Goal: Task Accomplishment & Management: Manage account settings

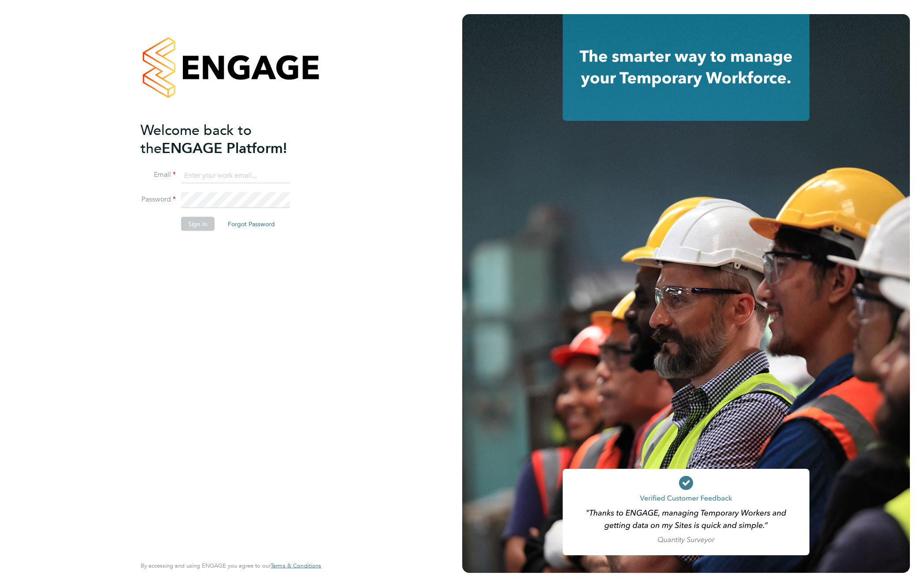
type input "support@engagelabs.io"
click at [199, 225] on button "Sign In" at bounding box center [198, 223] width 34 height 14
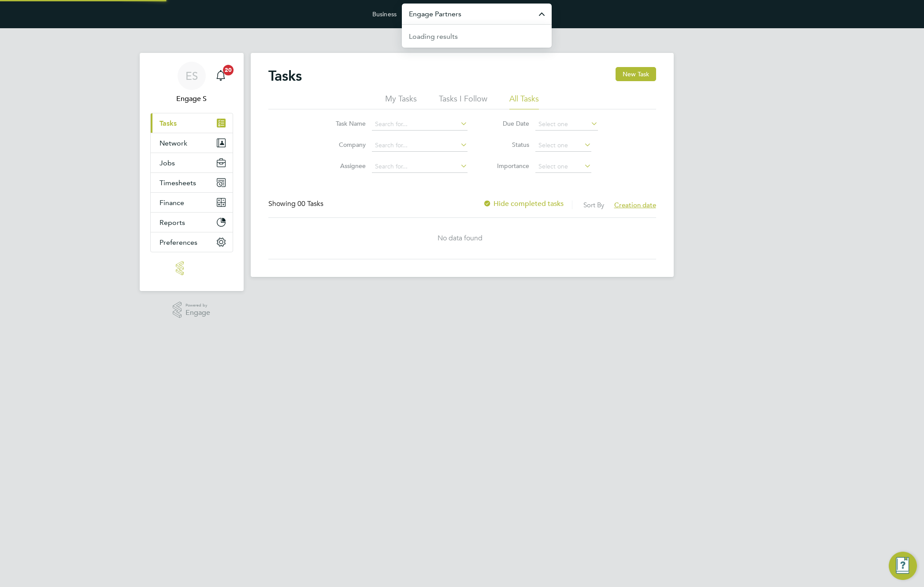
click at [468, 17] on input "Engage Partners" at bounding box center [477, 14] width 150 height 21
type input "m"
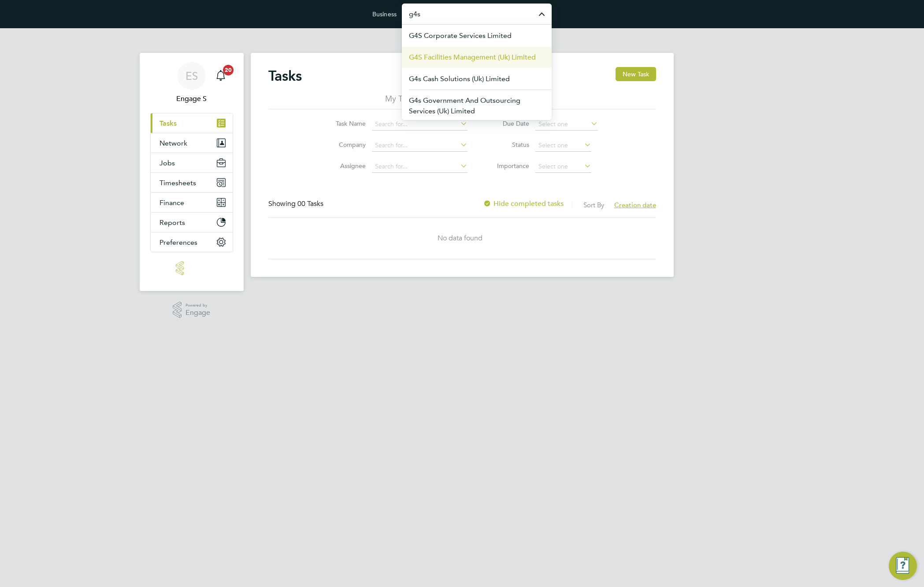
click at [472, 60] on span "G4S Facilities Management (Uk) Limited" at bounding box center [472, 57] width 127 height 11
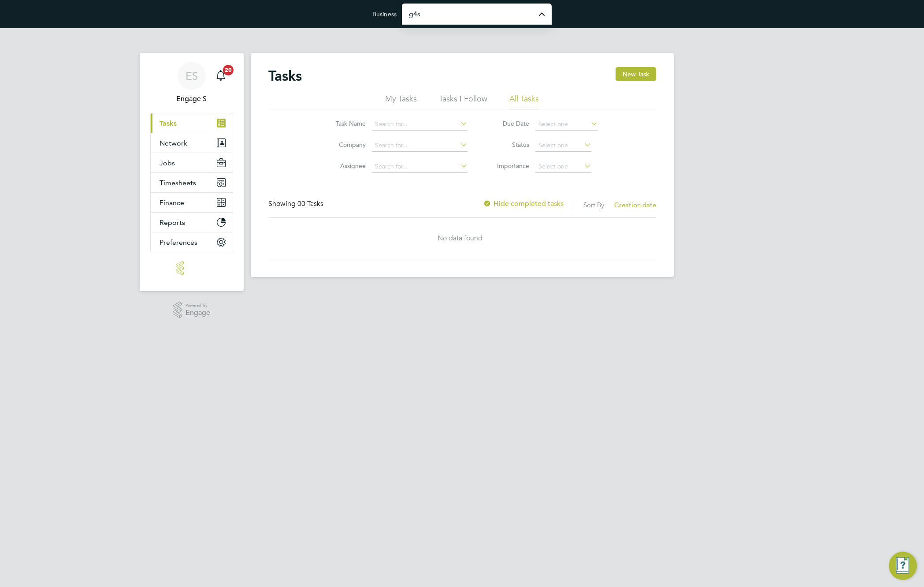
type input "G4S Facilities Management (Uk) Limited"
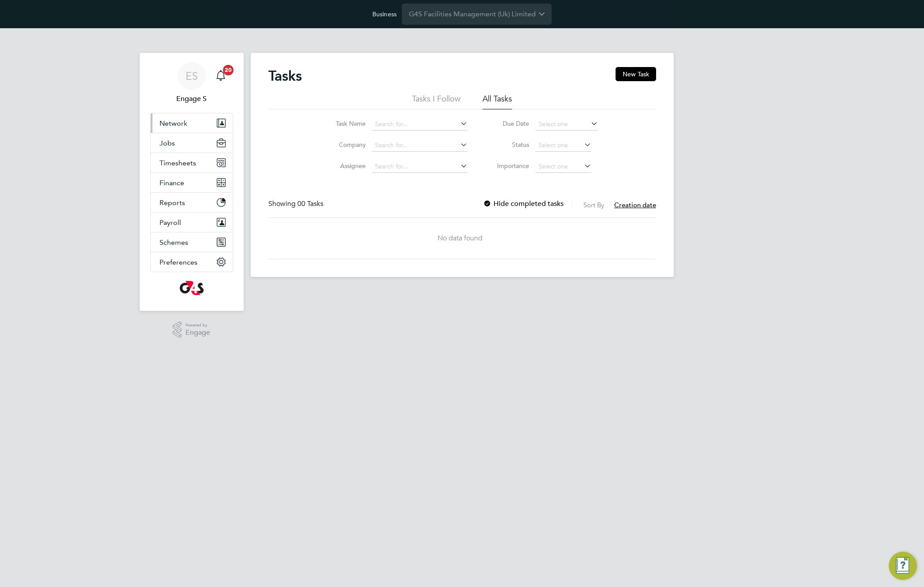
click at [189, 125] on button "Network" at bounding box center [192, 122] width 82 height 19
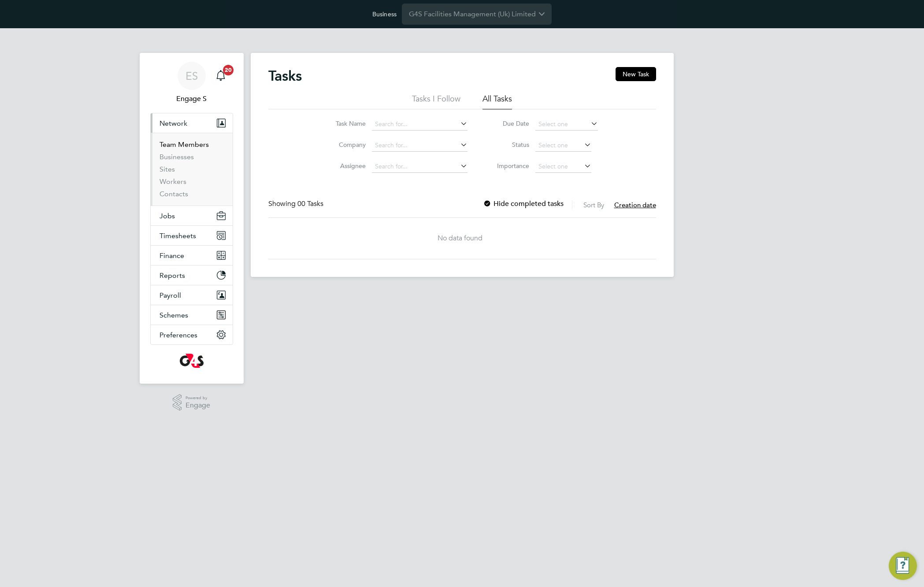
click at [188, 143] on link "Team Members" at bounding box center [184, 144] width 49 height 8
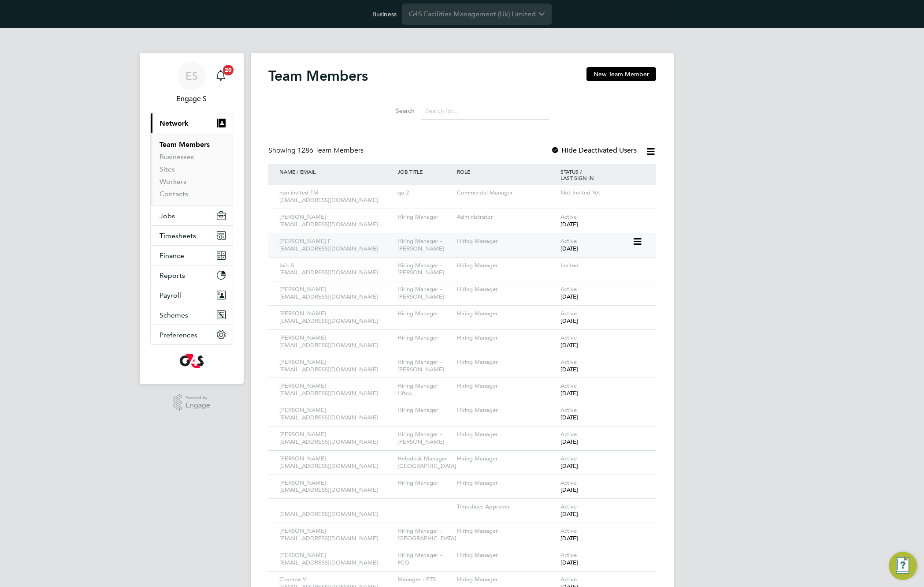
click at [634, 239] on icon at bounding box center [637, 241] width 9 height 11
click at [545, 330] on li "Impersonate" at bounding box center [588, 329] width 106 height 12
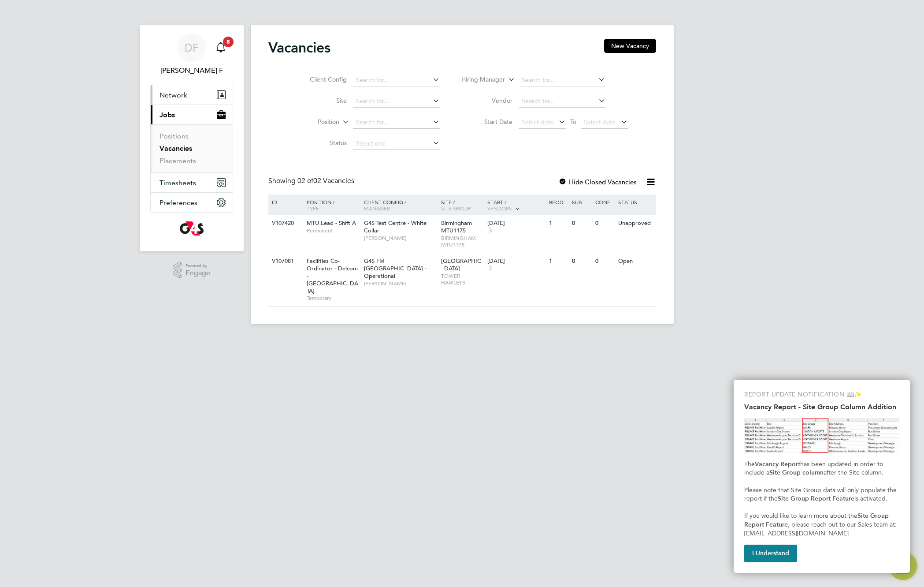
click at [184, 96] on span "Network" at bounding box center [174, 95] width 28 height 8
click at [182, 114] on link "Team Members" at bounding box center [184, 116] width 49 height 8
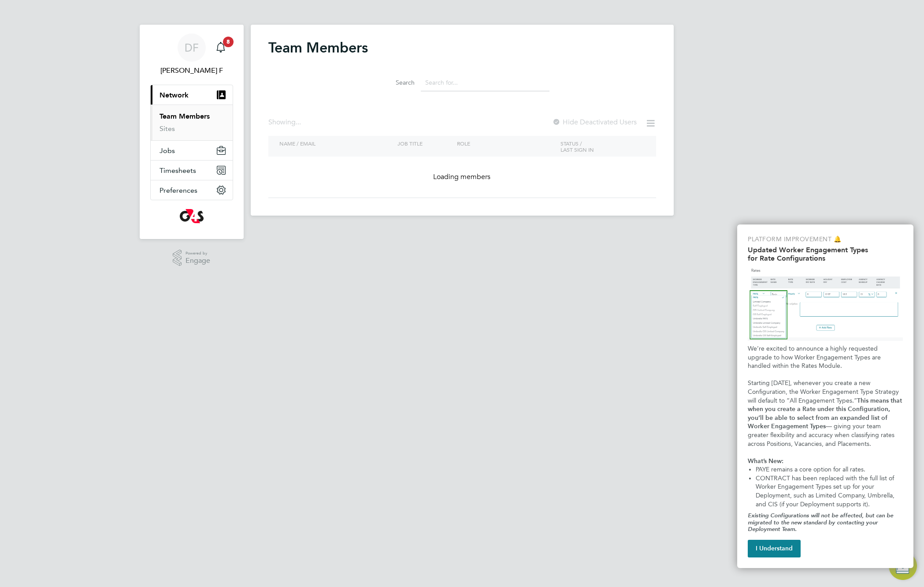
click at [772, 64] on div "DF Denzil F Notifications 8 Applications: Current page: Network Team Members Si…" at bounding box center [462, 115] width 924 height 230
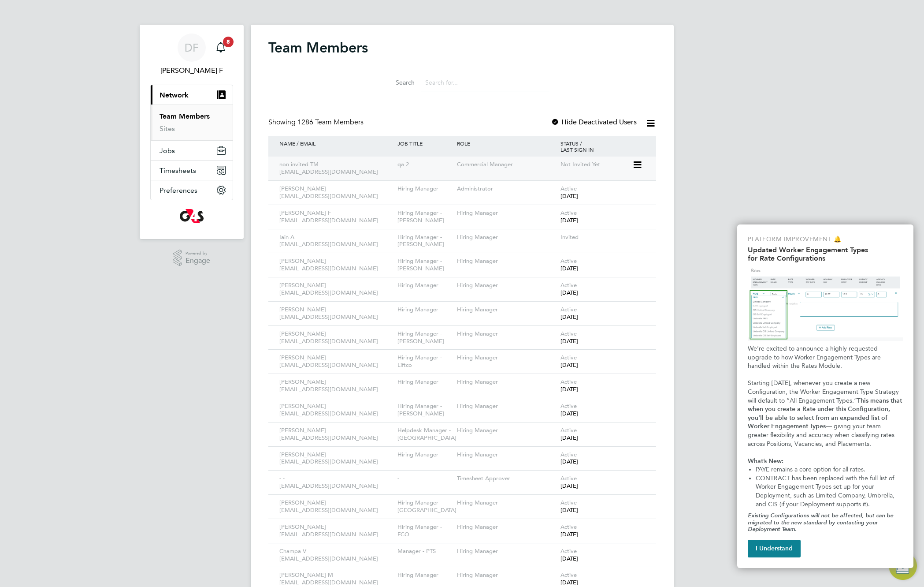
click at [637, 165] on icon at bounding box center [637, 165] width 9 height 11
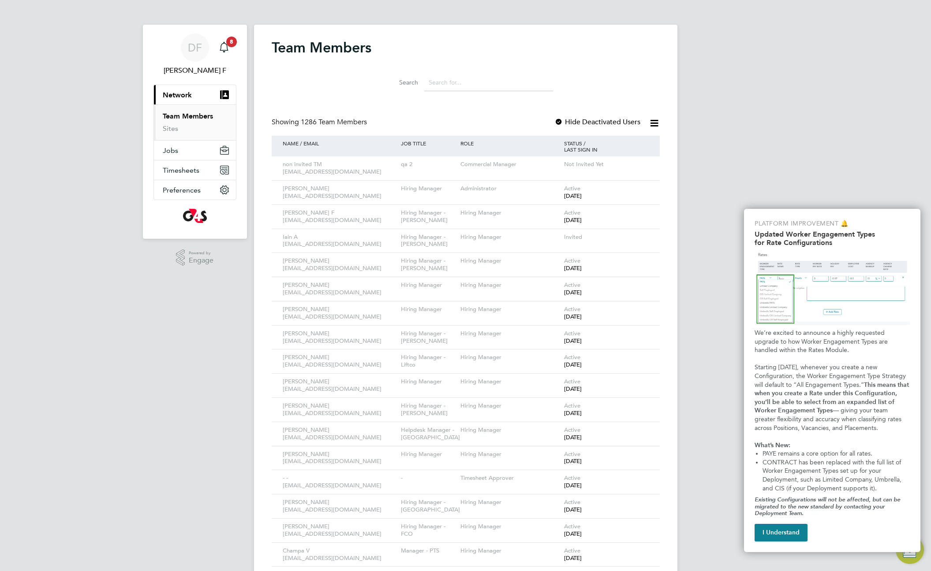
click at [552, 51] on div "Team Members" at bounding box center [466, 52] width 388 height 26
click at [642, 163] on icon at bounding box center [640, 165] width 9 height 11
click at [514, 86] on input at bounding box center [488, 82] width 129 height 17
click at [640, 166] on icon at bounding box center [640, 165] width 9 height 11
click at [641, 164] on icon at bounding box center [640, 165] width 9 height 11
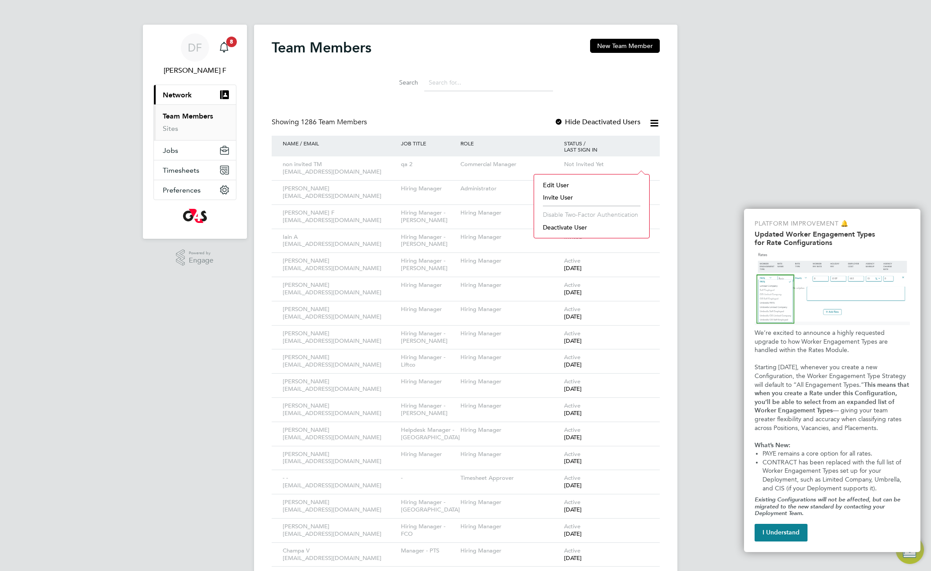
click at [639, 190] on icon at bounding box center [640, 189] width 9 height 11
click at [566, 123] on label "Hide Deactivated Users" at bounding box center [597, 122] width 86 height 9
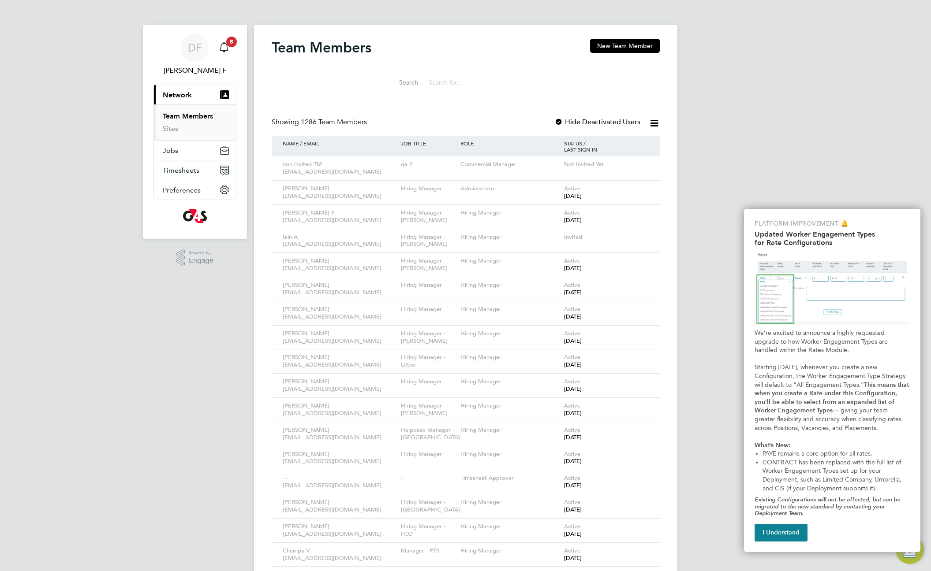
click at [559, 122] on div at bounding box center [558, 122] width 9 height 9
click at [639, 261] on icon at bounding box center [640, 261] width 9 height 11
click at [582, 294] on li "Reset Password" at bounding box center [591, 294] width 106 height 12
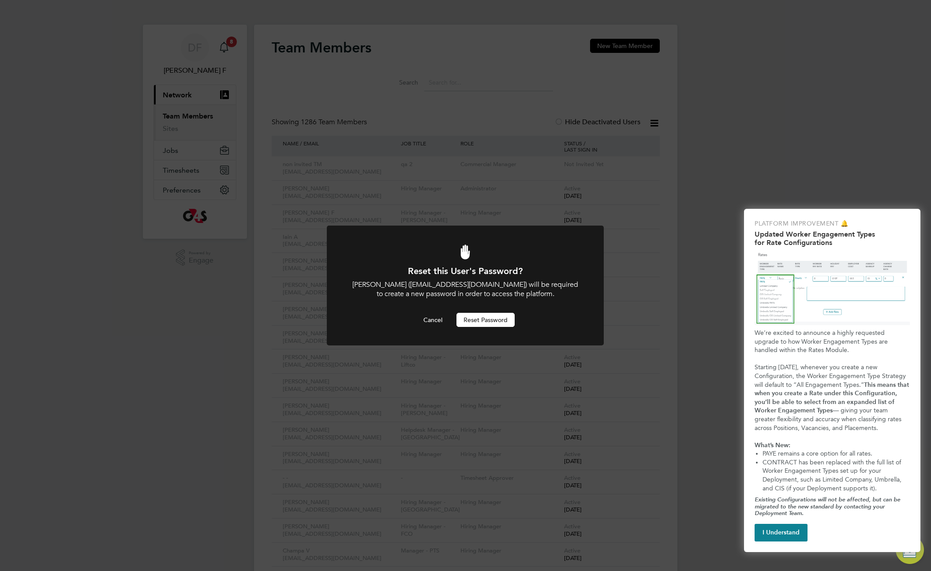
click at [481, 323] on button "Reset Password" at bounding box center [485, 320] width 58 height 14
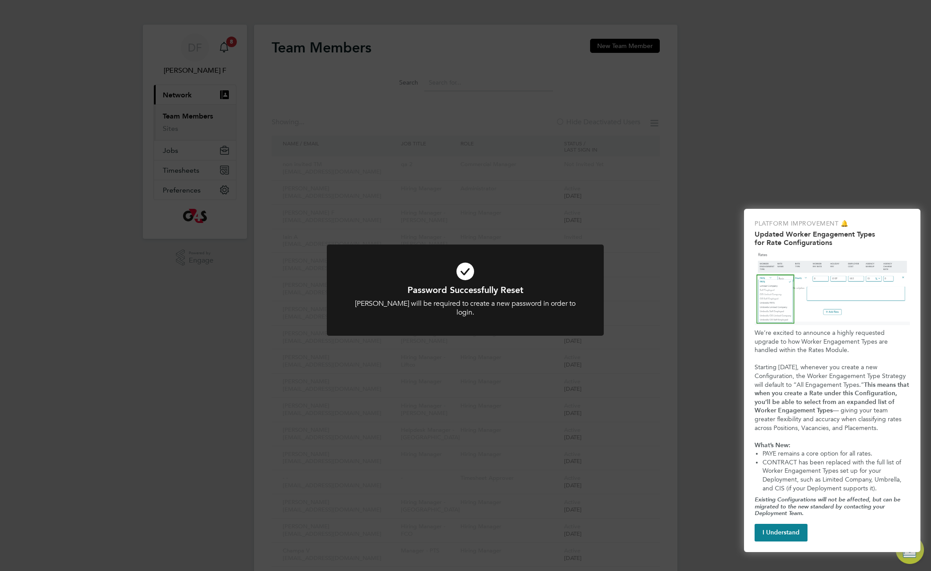
click at [634, 223] on div "Password Successfully Reset Natalia R will be required to create a new password…" at bounding box center [465, 285] width 931 height 571
click at [658, 294] on div "Password Successfully Reset Natalia R will be required to create a new password…" at bounding box center [465, 285] width 931 height 571
click at [666, 291] on div "Password Successfully Reset Natalia R will be required to create a new password…" at bounding box center [465, 285] width 931 height 571
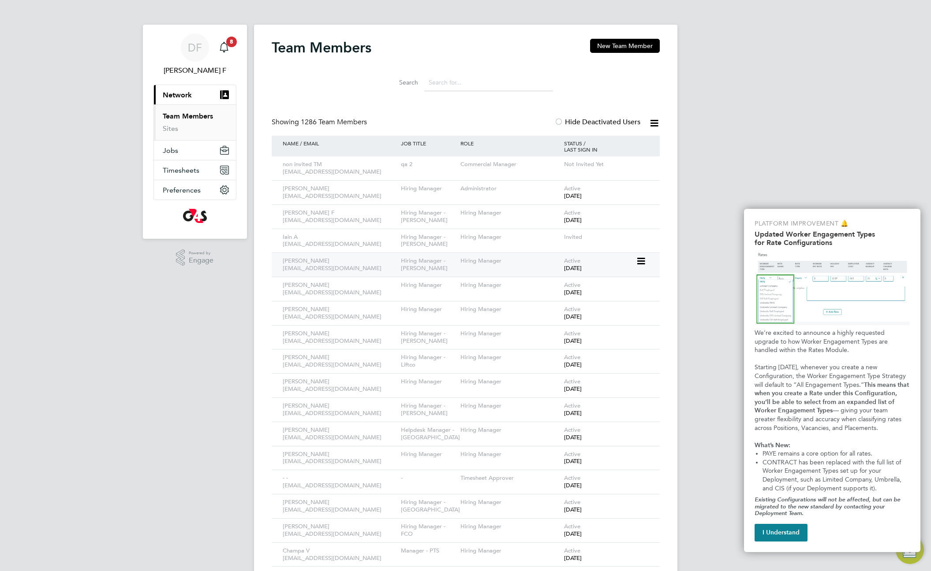
click at [641, 269] on div "Natalia R 387370@testacc.com Hiring Manager - Churchill Hiring Manager Active 2…" at bounding box center [466, 265] width 388 height 24
click at [639, 258] on icon at bounding box center [640, 261] width 9 height 11
click at [571, 323] on li "Deactivate User" at bounding box center [591, 324] width 106 height 12
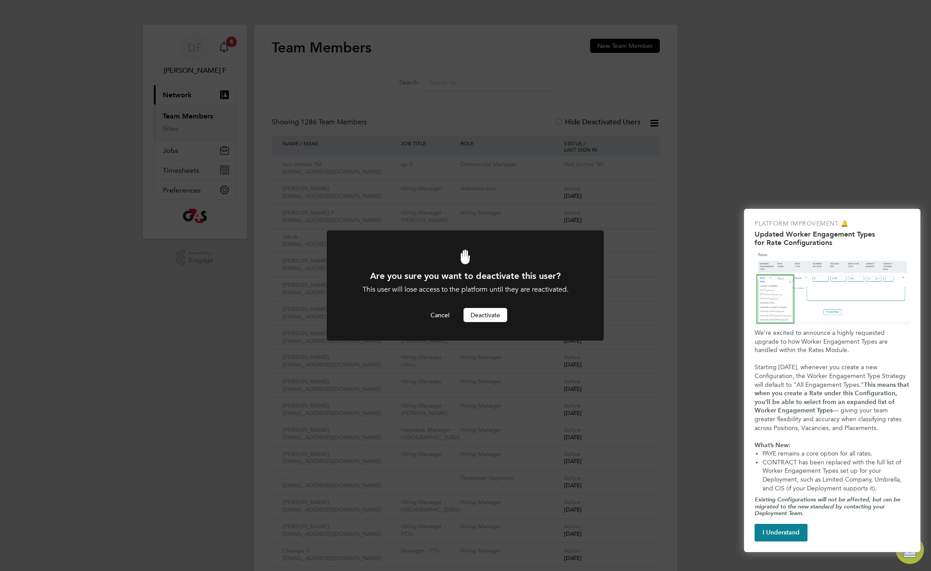
click at [493, 314] on button "Deactivate" at bounding box center [485, 315] width 44 height 14
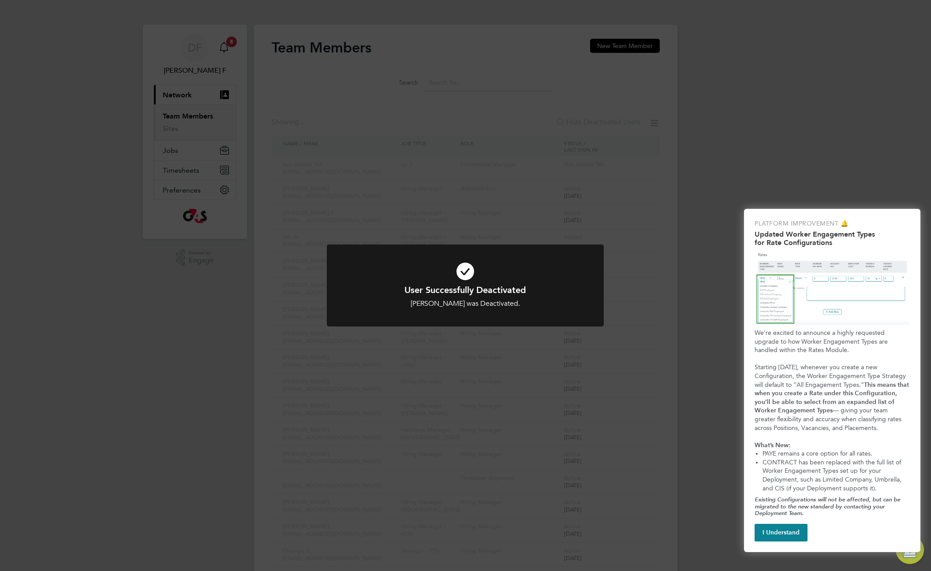
click at [678, 282] on div "User Successfully Deactivated Natalia R was Deactivated. Cancel Okay" at bounding box center [465, 285] width 931 height 571
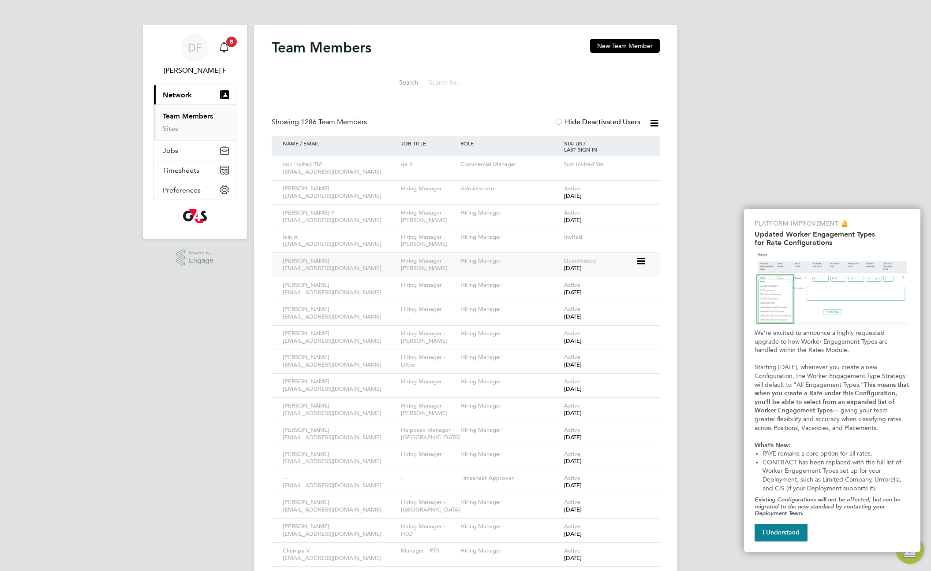
click at [641, 260] on icon at bounding box center [640, 261] width 9 height 11
click at [609, 281] on li "Reactivate User" at bounding box center [616, 282] width 55 height 12
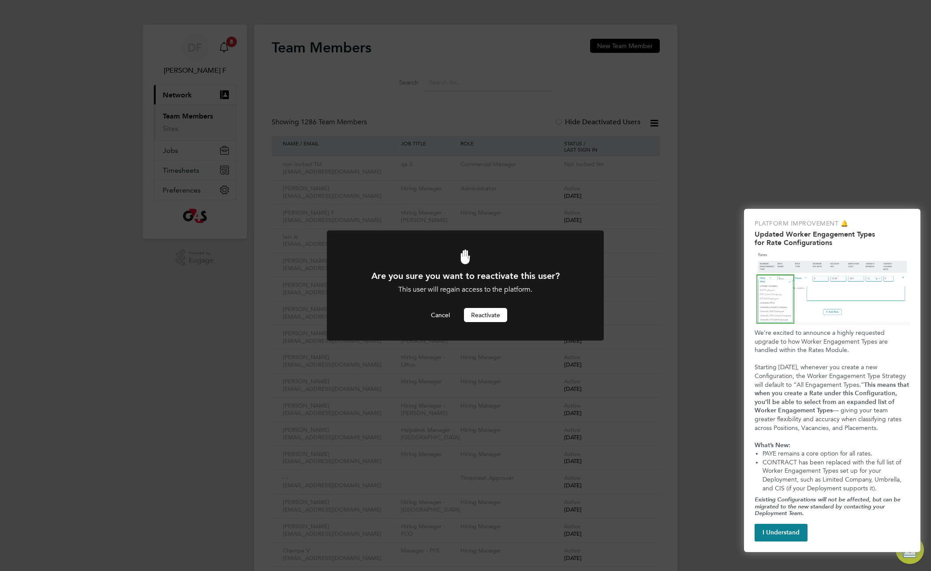
click at [489, 317] on button "Reactivate" at bounding box center [485, 315] width 43 height 14
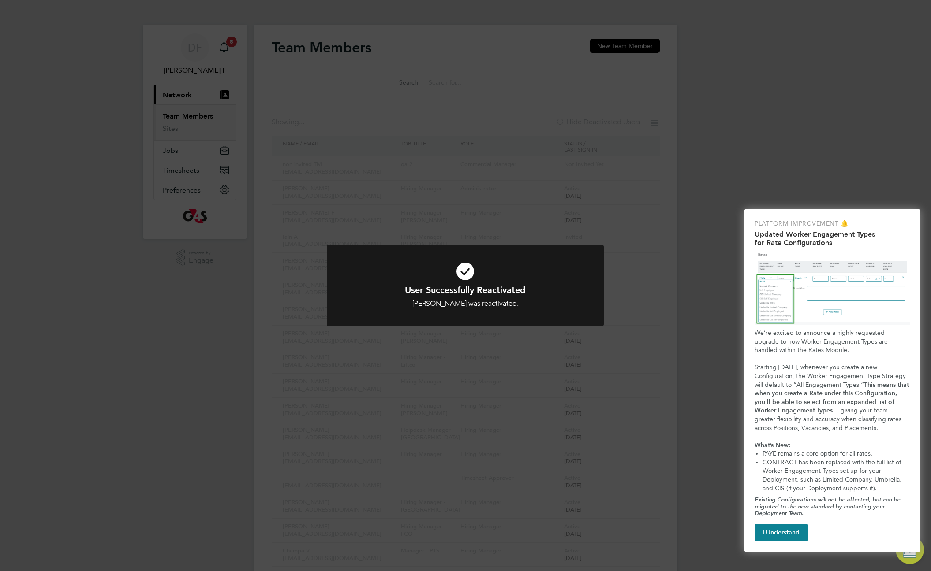
click at [719, 263] on div "User Successfully Reactivated Natalia R was reactivated. Cancel Okay" at bounding box center [465, 285] width 931 height 571
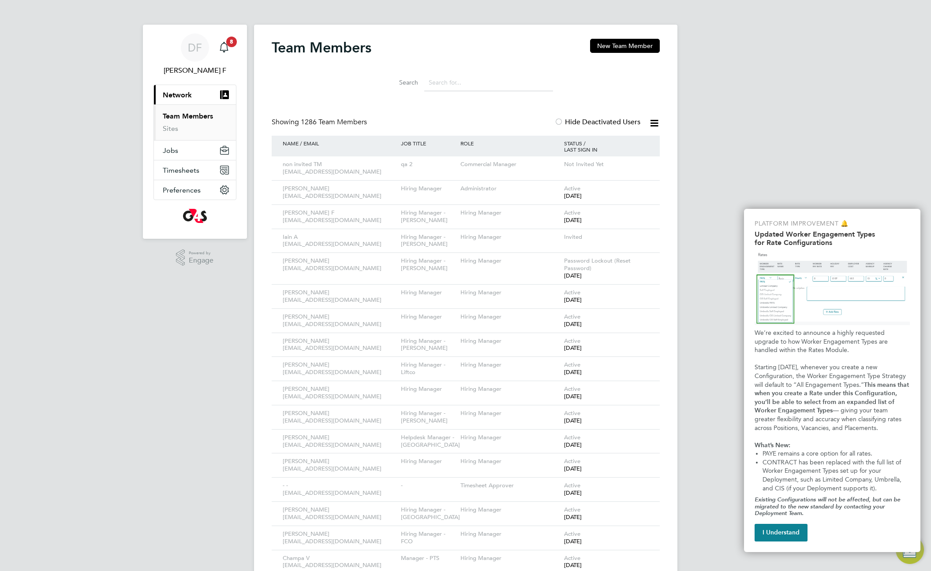
click at [645, 258] on icon at bounding box center [640, 261] width 9 height 11
click at [641, 162] on icon at bounding box center [640, 165] width 9 height 11
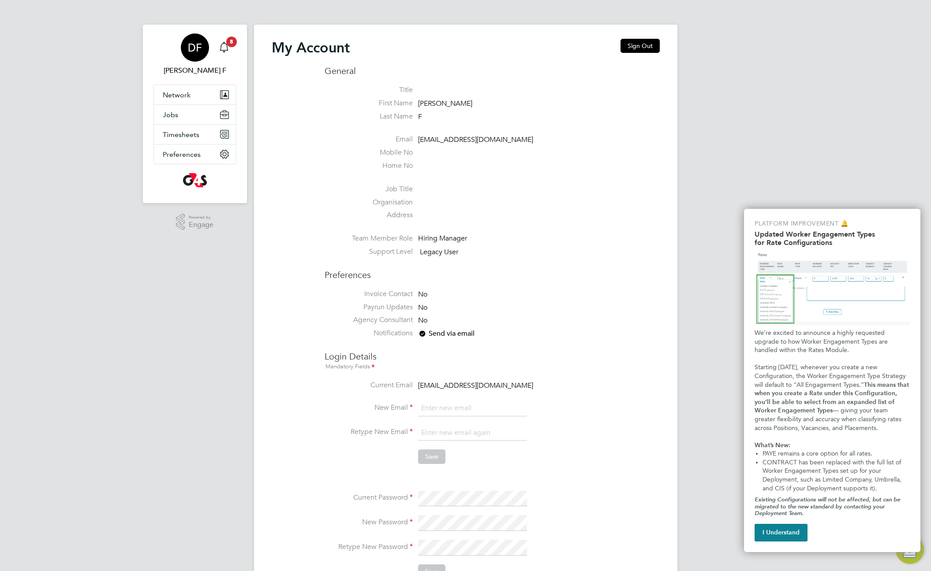
click at [531, 214] on li "Address" at bounding box center [491, 217] width 335 height 13
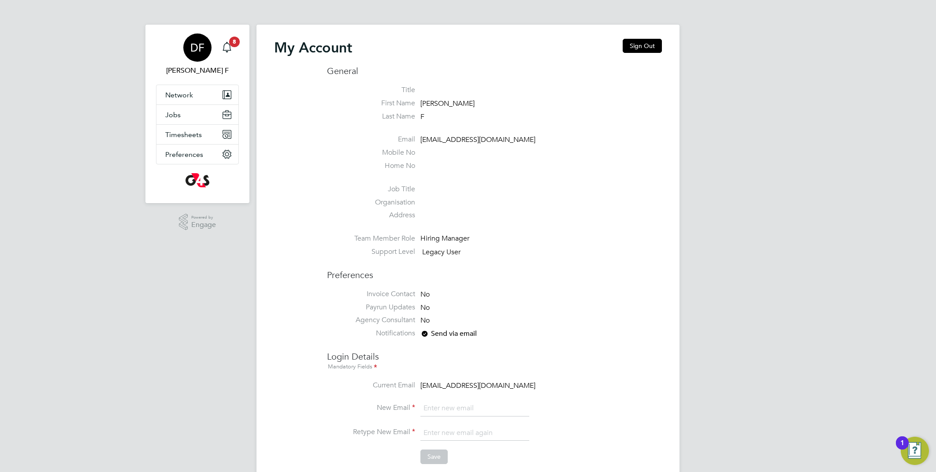
click at [446, 243] on div "Hiring Manager" at bounding box center [463, 238] width 84 height 9
click at [798, 163] on div "DF Denzil F Notifications 8 Applications: Network Team Members Sites Jobs Posit…" at bounding box center [468, 384] width 936 height 768
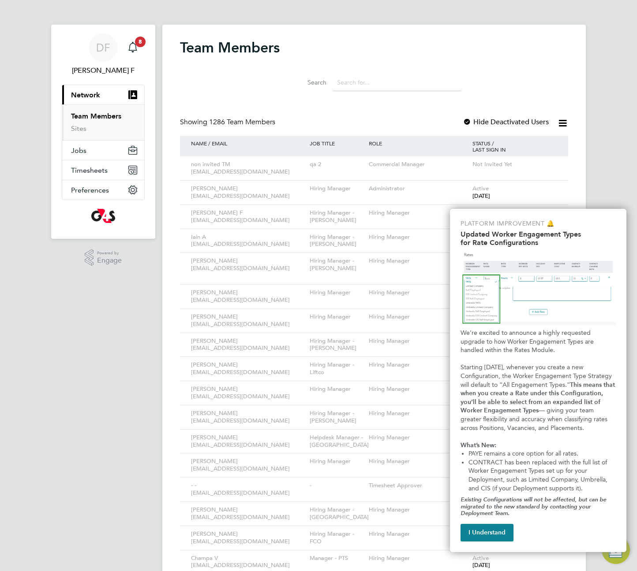
click at [509, 153] on div "STATUS / LAST SIGN IN" at bounding box center [514, 146] width 89 height 21
click at [556, 161] on div "non invited TM [EMAIL_ADDRESS][DOMAIN_NAME] qa 2 Commercial Manager Not Invited…" at bounding box center [374, 169] width 388 height 24
click at [552, 151] on div "STATUS / LAST SIGN IN" at bounding box center [514, 146] width 89 height 21
click at [553, 165] on div "non invited TM [EMAIL_ADDRESS][DOMAIN_NAME] qa 2 Commercial Manager Not Invited…" at bounding box center [374, 169] width 388 height 24
click at [550, 165] on icon at bounding box center [548, 165] width 9 height 11
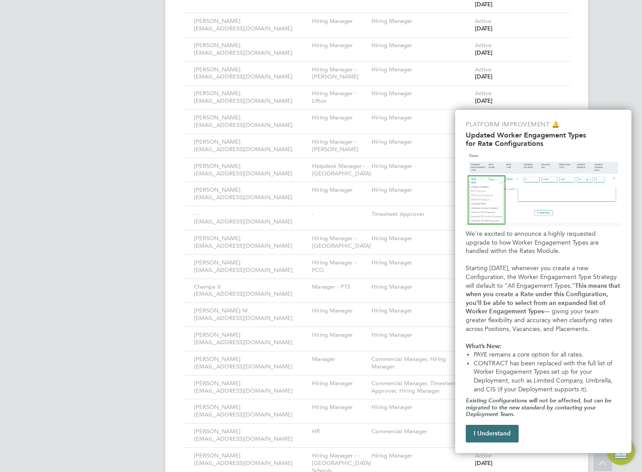
scroll to position [304, 0]
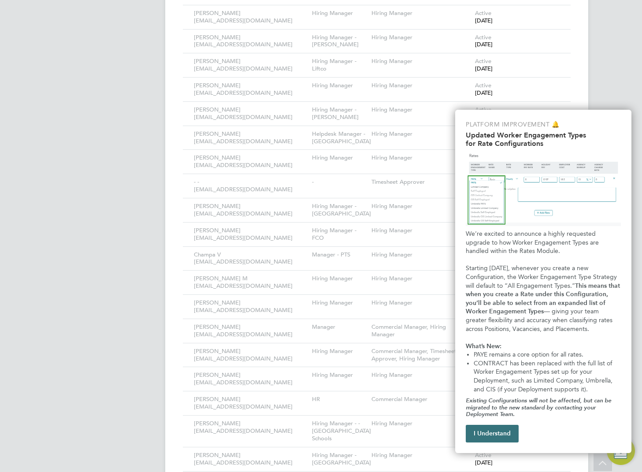
click at [485, 439] on button "I Understand" at bounding box center [492, 434] width 53 height 18
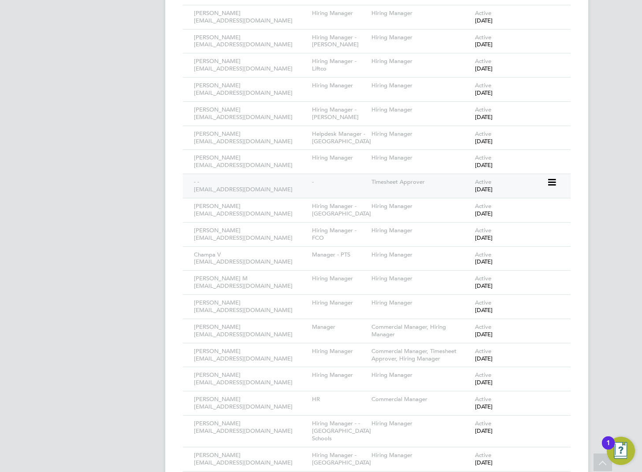
scroll to position [0, 0]
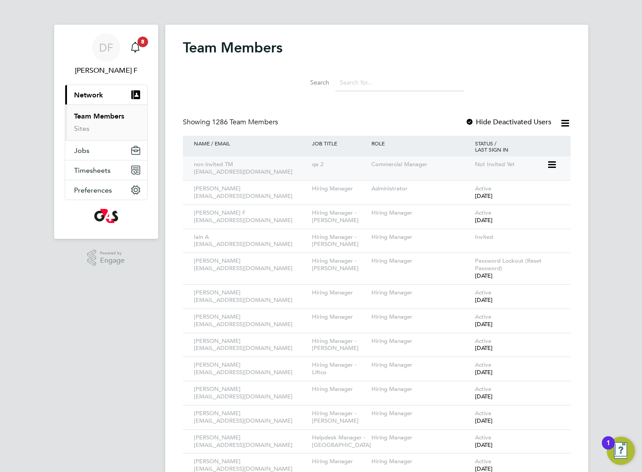
click at [554, 164] on icon at bounding box center [551, 165] width 9 height 11
click at [551, 262] on icon at bounding box center [551, 261] width 9 height 11
drag, startPoint x: 520, startPoint y: 161, endPoint x: 513, endPoint y: 167, distance: 9.1
click at [520, 161] on div "Not Invited Yet" at bounding box center [510, 165] width 74 height 16
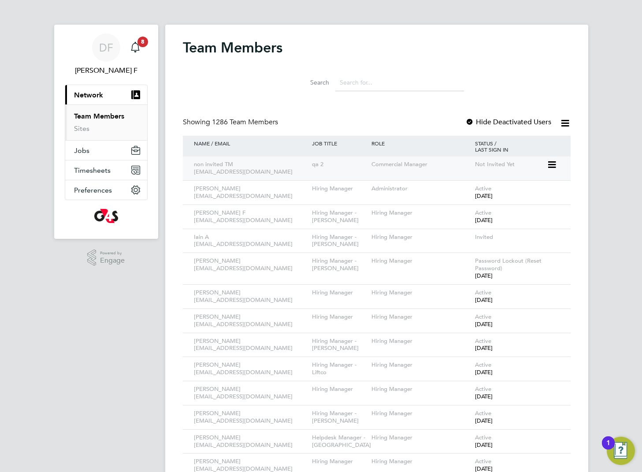
click at [554, 164] on icon at bounding box center [551, 165] width 9 height 11
